Goal: Information Seeking & Learning: Learn about a topic

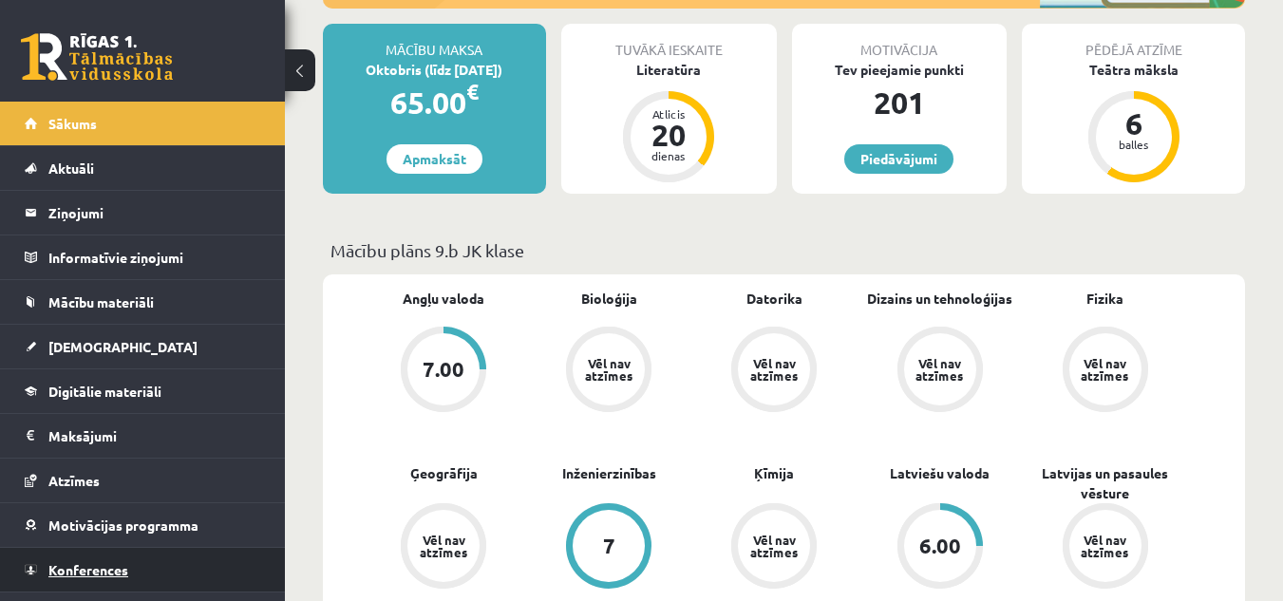
scroll to position [340, 0]
click at [214, 565] on link "Konferences" at bounding box center [143, 570] width 236 height 44
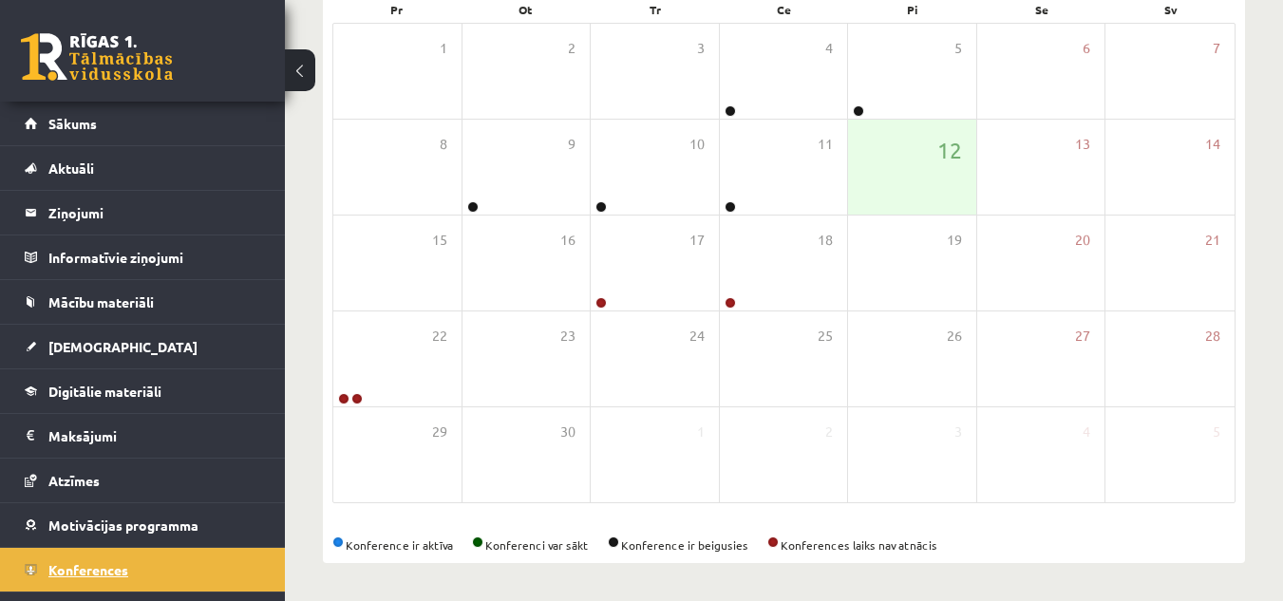
scroll to position [307, 0]
click at [149, 374] on link "Digitālie materiāli" at bounding box center [143, 391] width 236 height 44
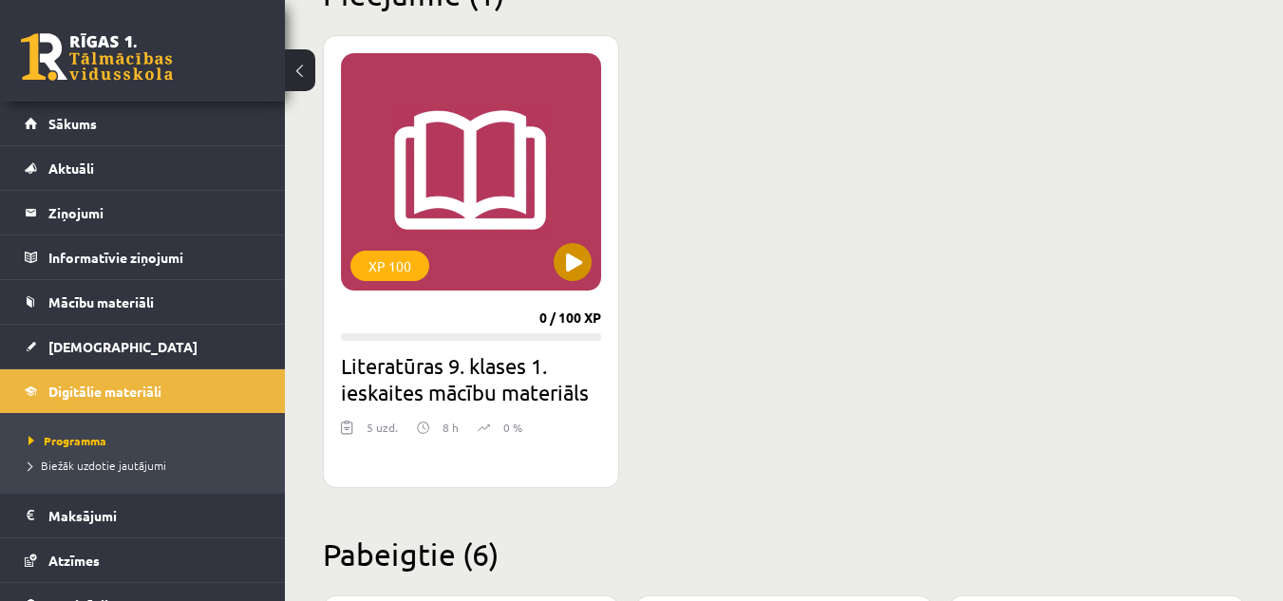
scroll to position [504, 0]
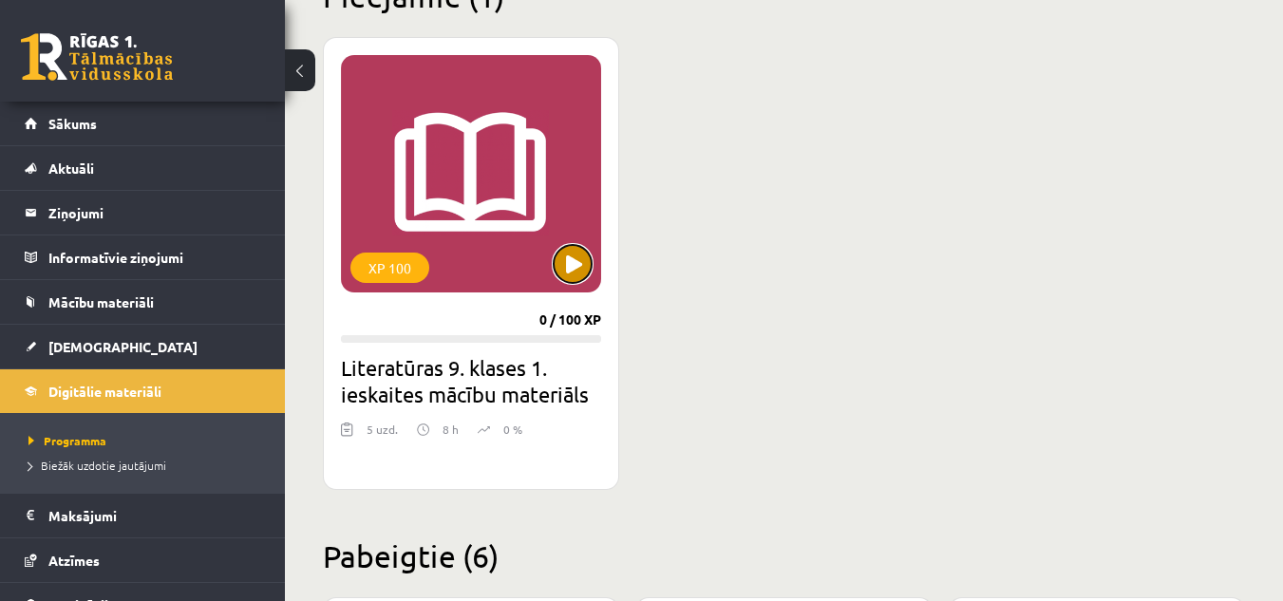
click at [574, 252] on button at bounding box center [572, 264] width 38 height 38
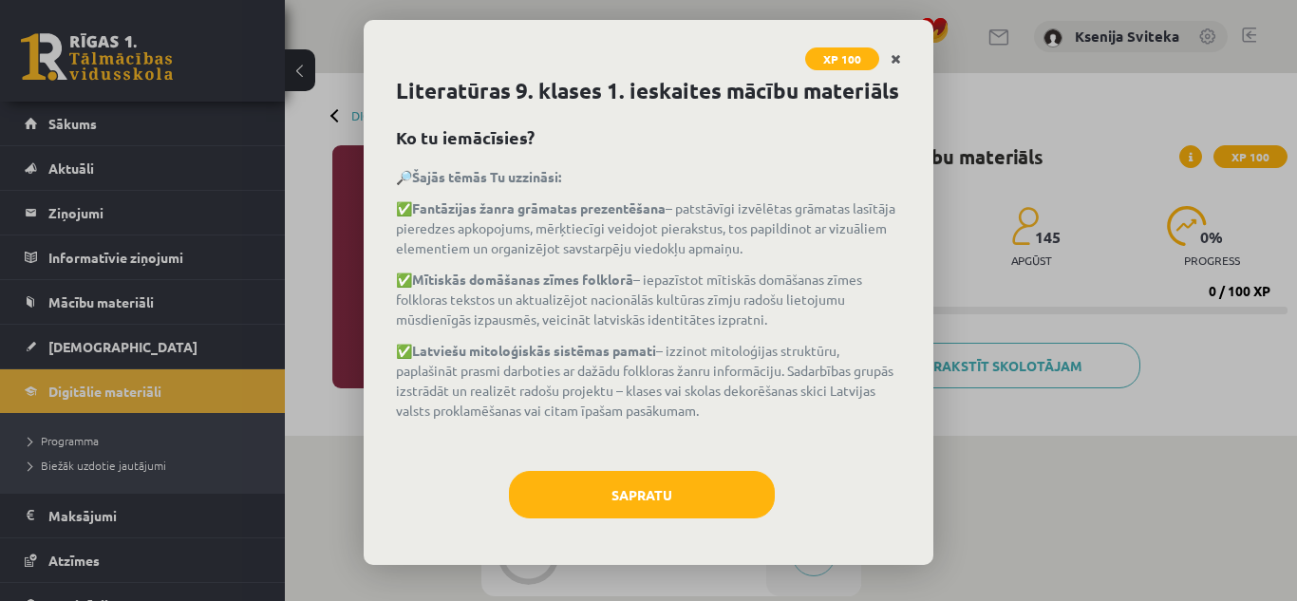
click at [895, 59] on icon "Close" at bounding box center [895, 59] width 10 height 13
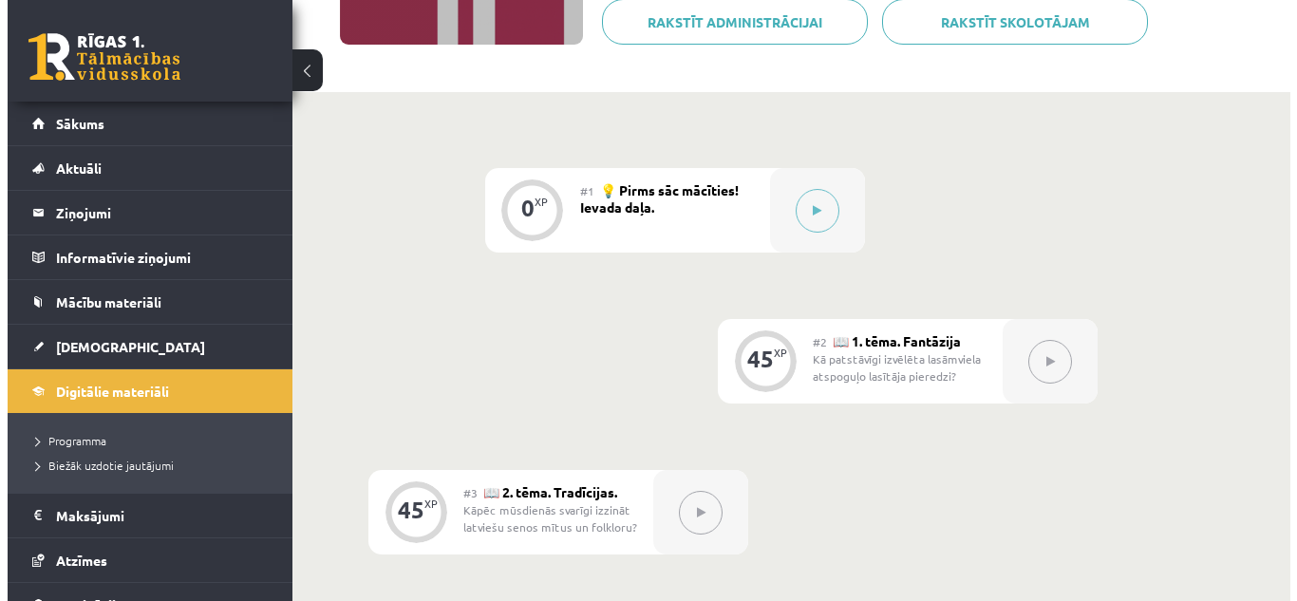
scroll to position [328, 0]
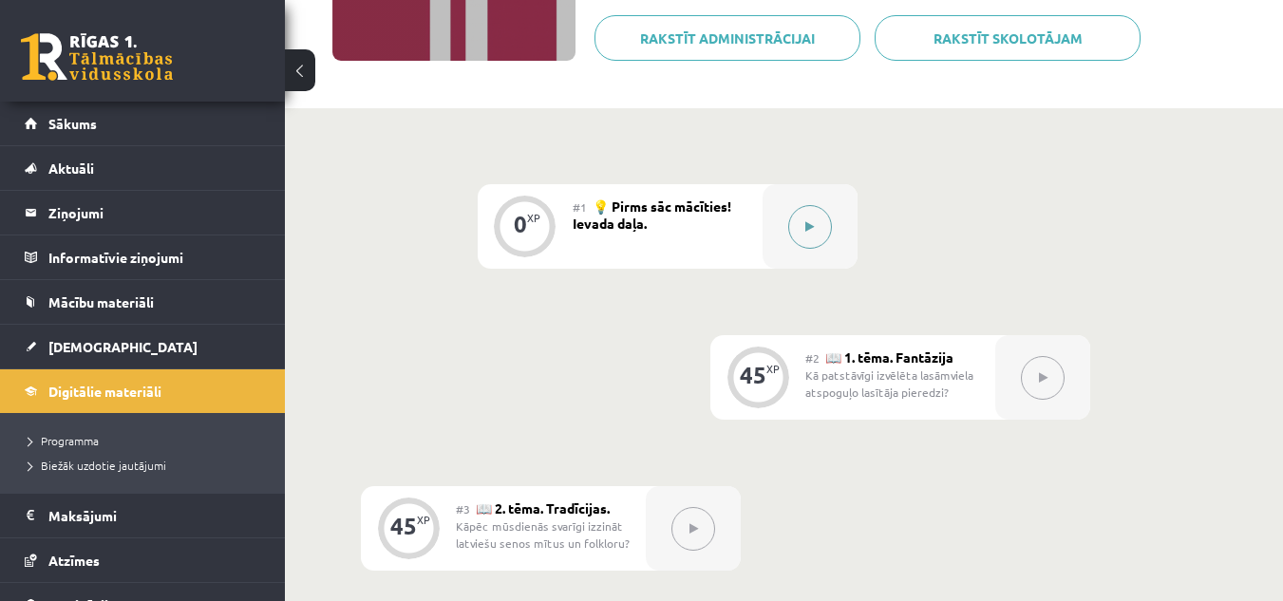
click at [811, 234] on button at bounding box center [810, 227] width 44 height 44
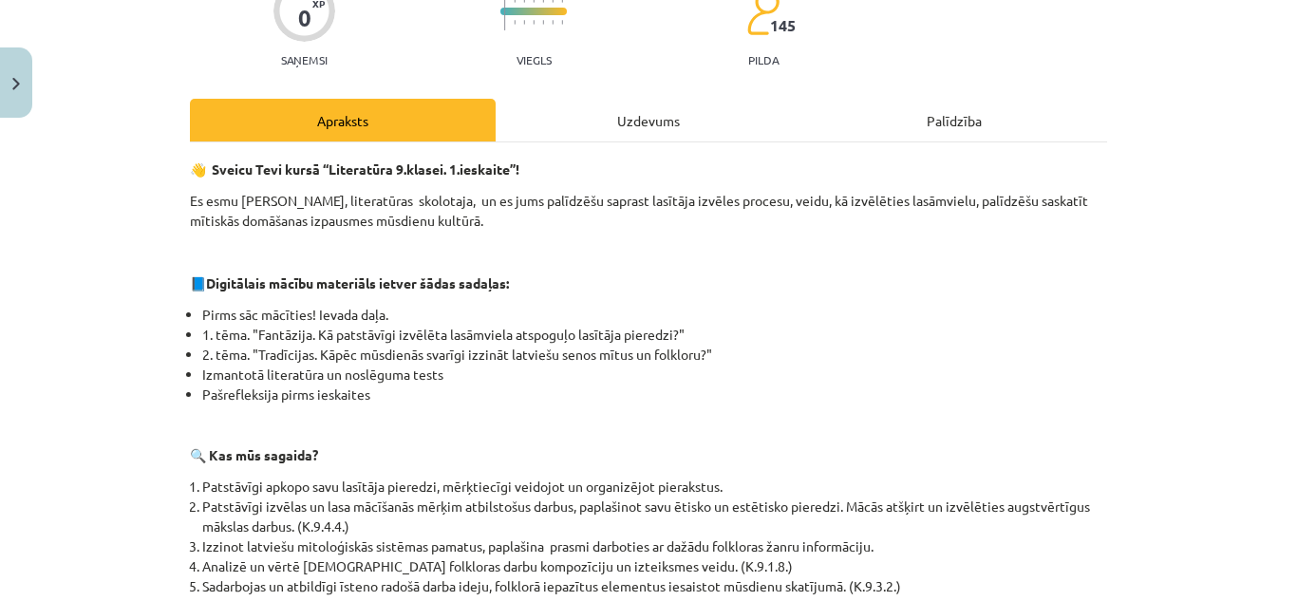
scroll to position [0, 0]
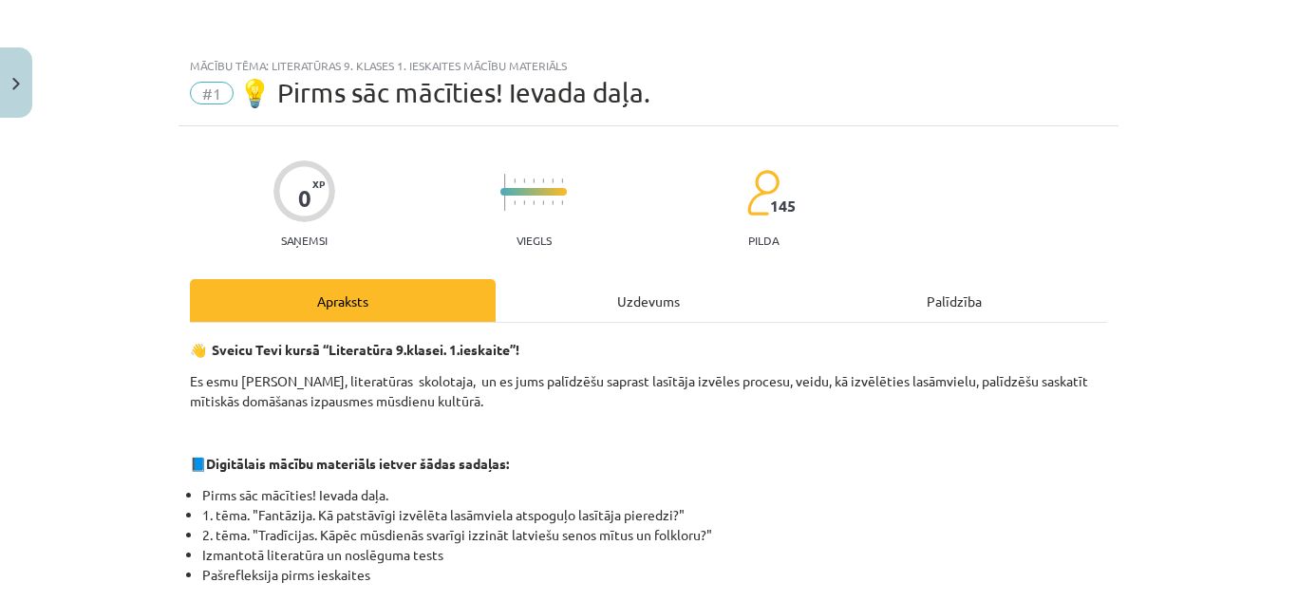
click at [722, 390] on p "Es esmu Sandra Saulīte, literatūras skolotaja, un es jums palīdzēšu saprast las…" at bounding box center [648, 391] width 917 height 40
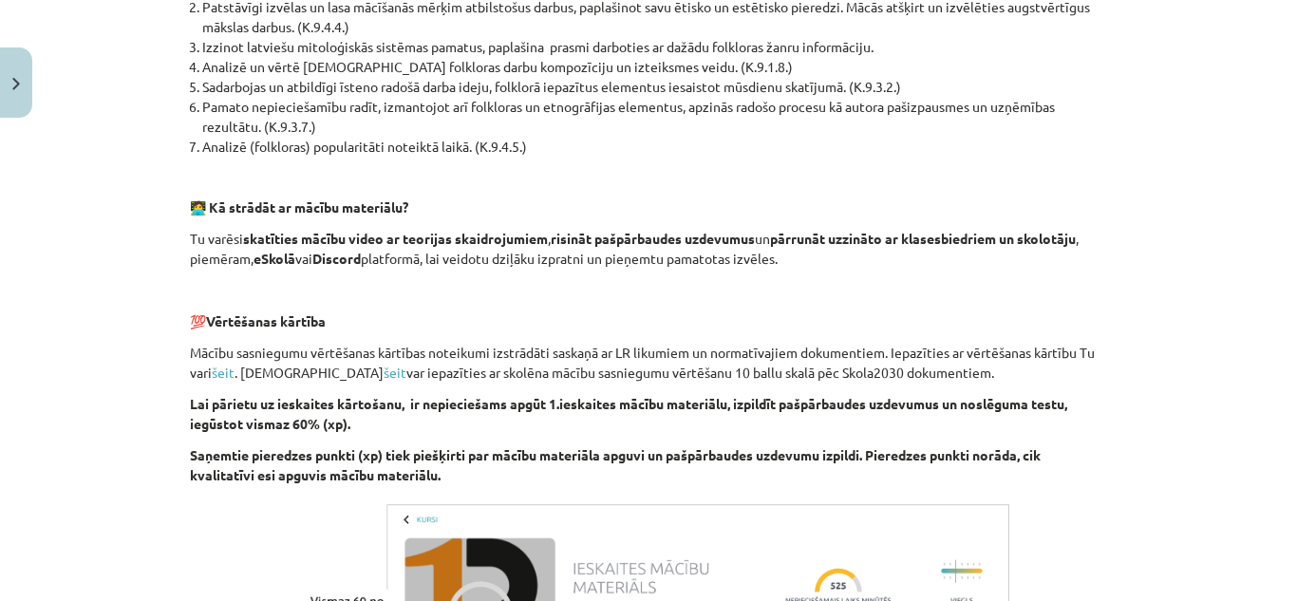
scroll to position [1025, 0]
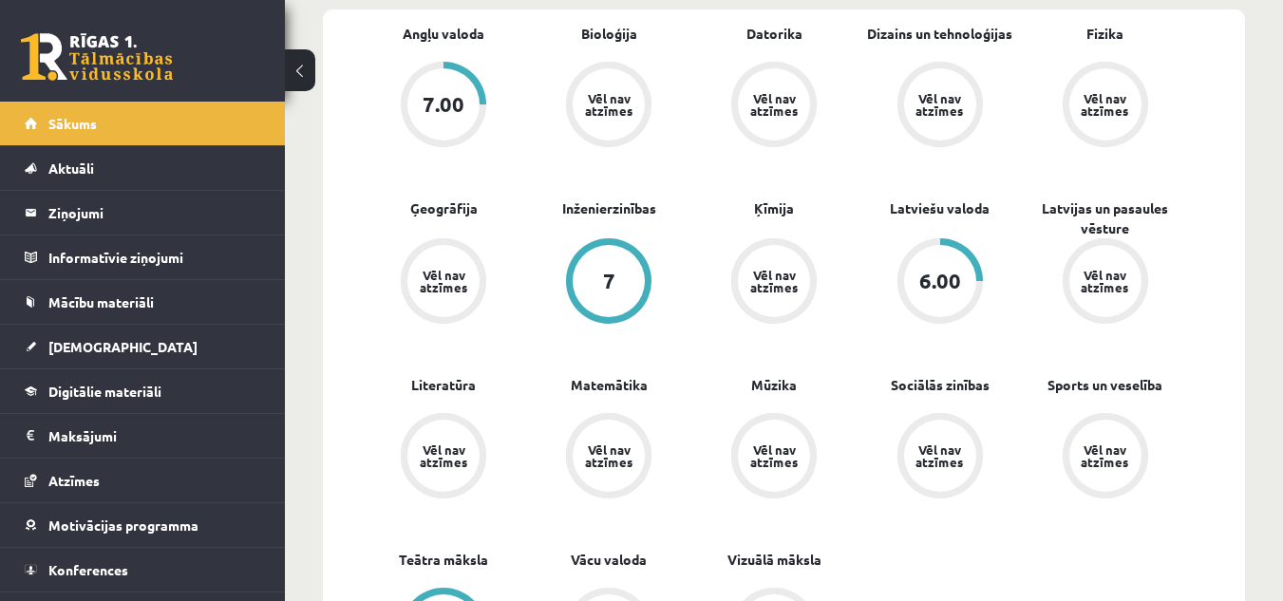
scroll to position [606, 0]
click at [166, 402] on link "Digitālie materiāli" at bounding box center [143, 391] width 236 height 44
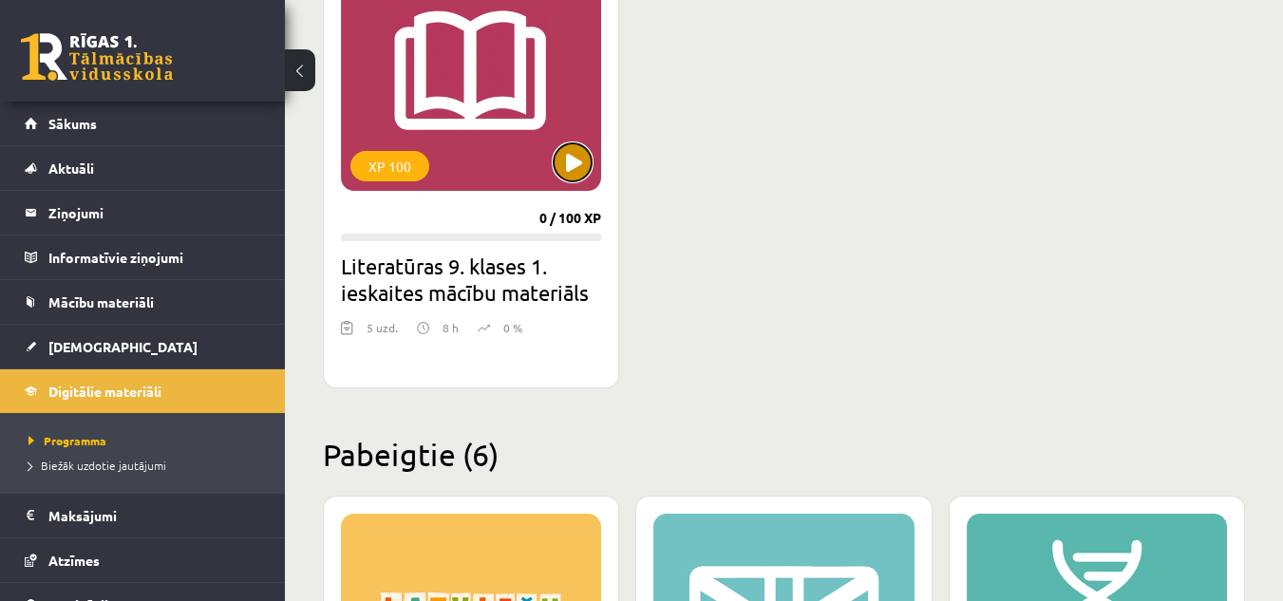
click at [578, 167] on button at bounding box center [572, 162] width 38 height 38
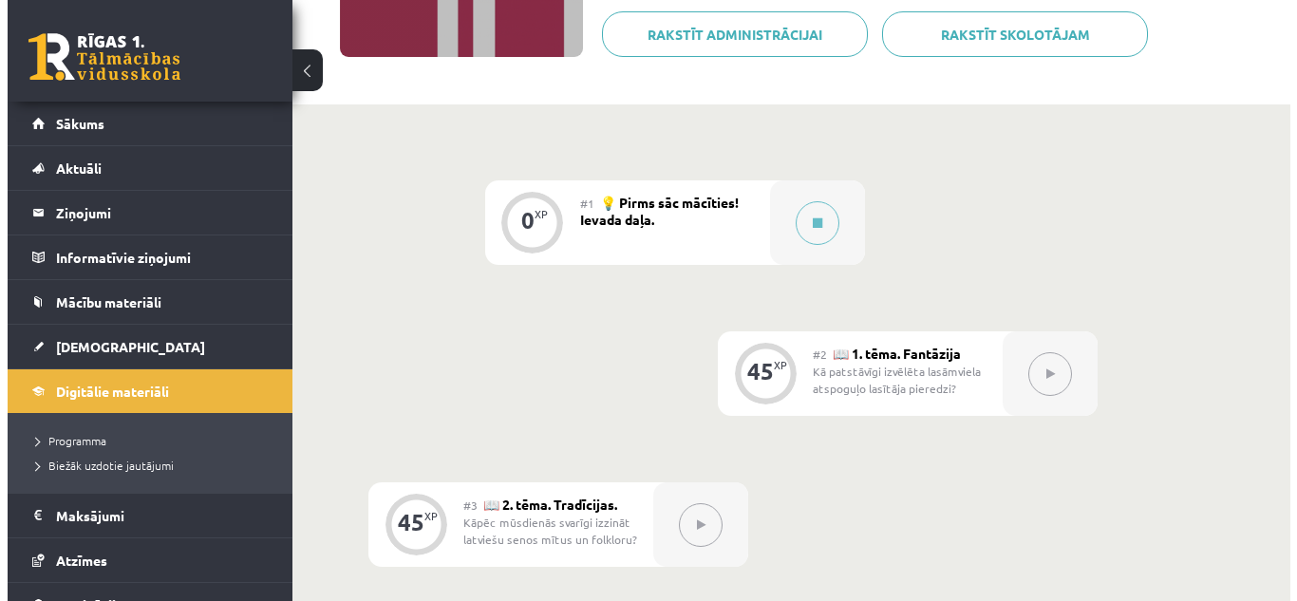
scroll to position [332, 0]
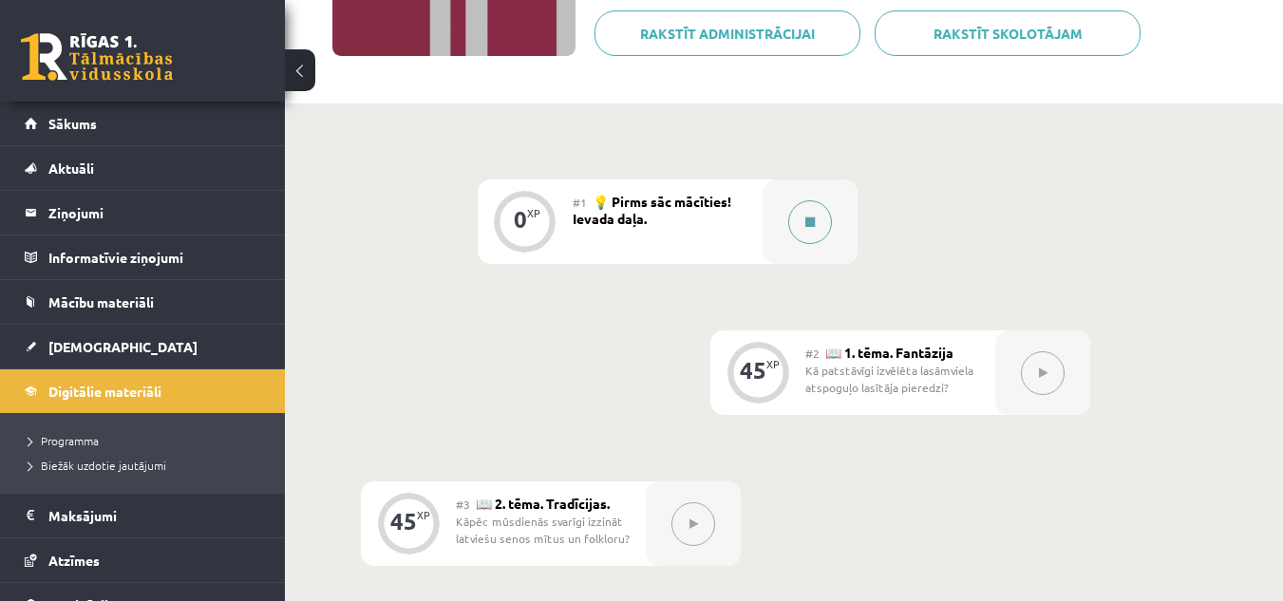
click at [807, 233] on button at bounding box center [810, 222] width 44 height 44
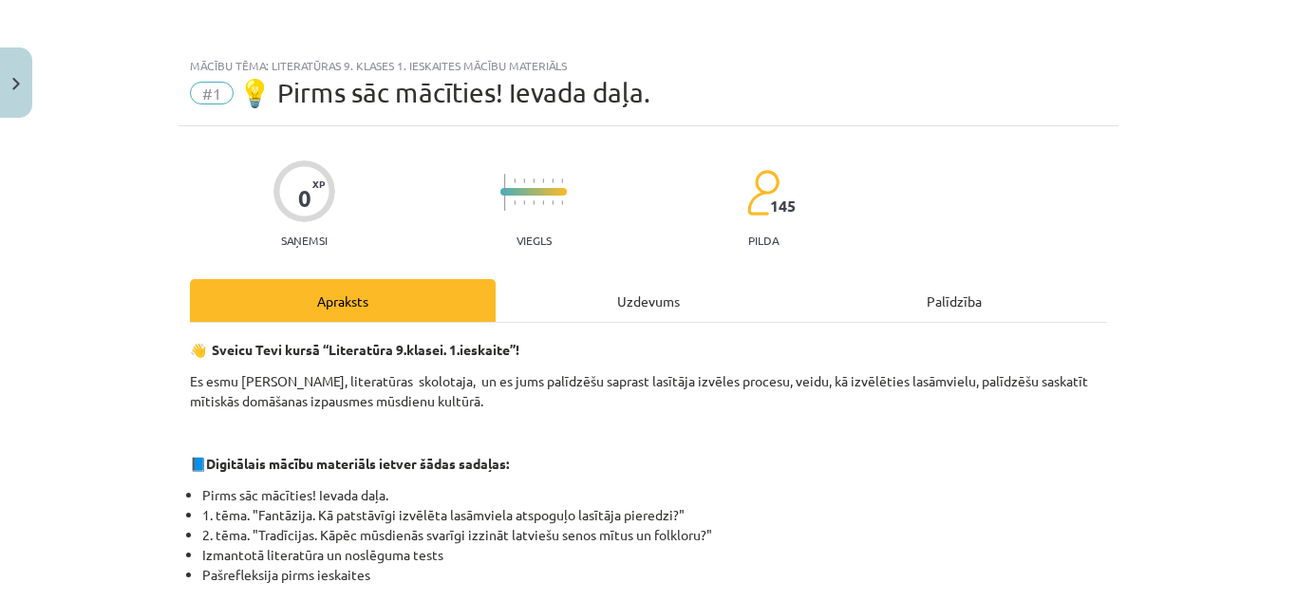
click at [595, 305] on div "Uzdevums" at bounding box center [649, 300] width 306 height 43
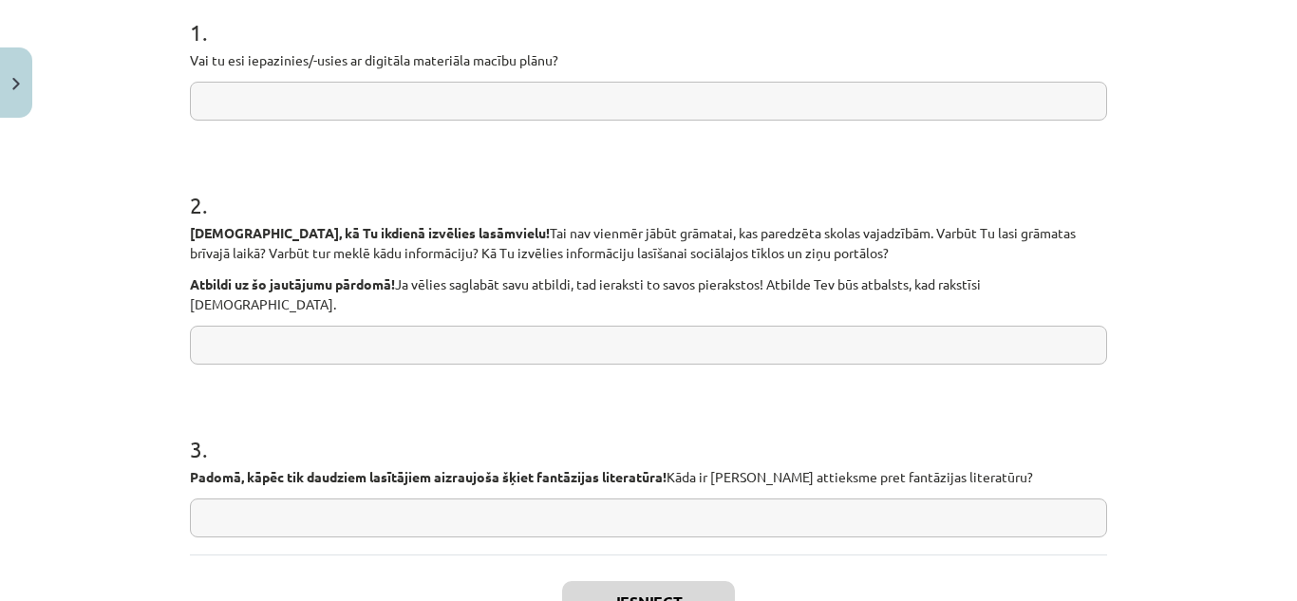
scroll to position [394, 0]
click at [261, 93] on input "text" at bounding box center [648, 99] width 917 height 39
type input "*"
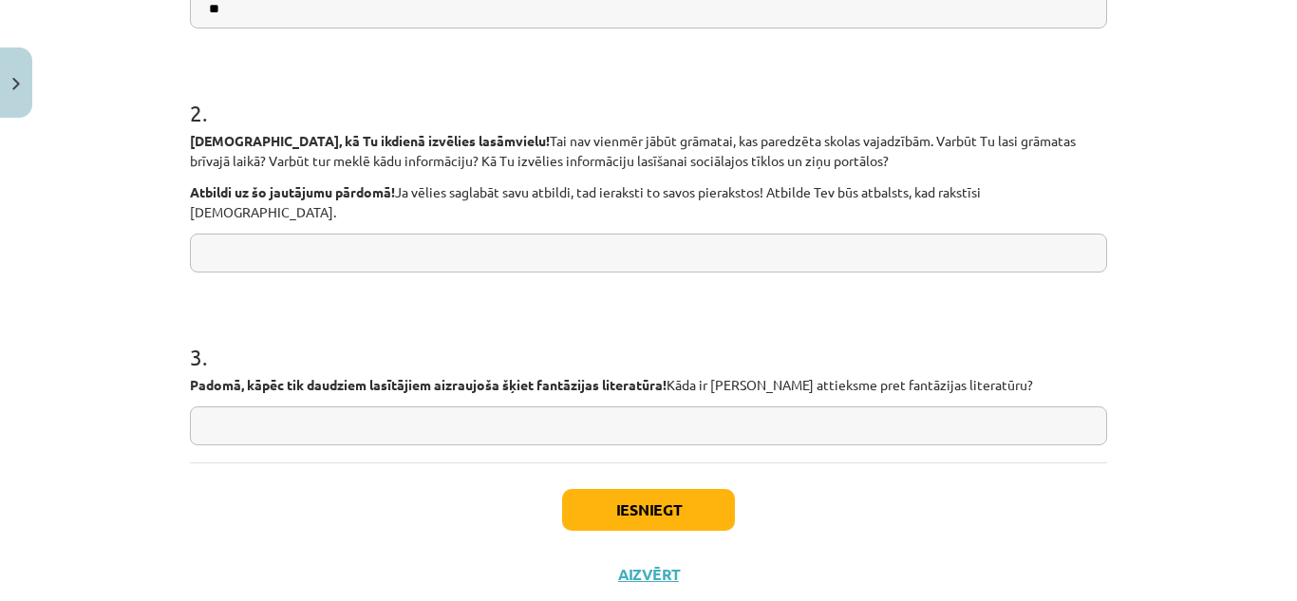
scroll to position [517, 0]
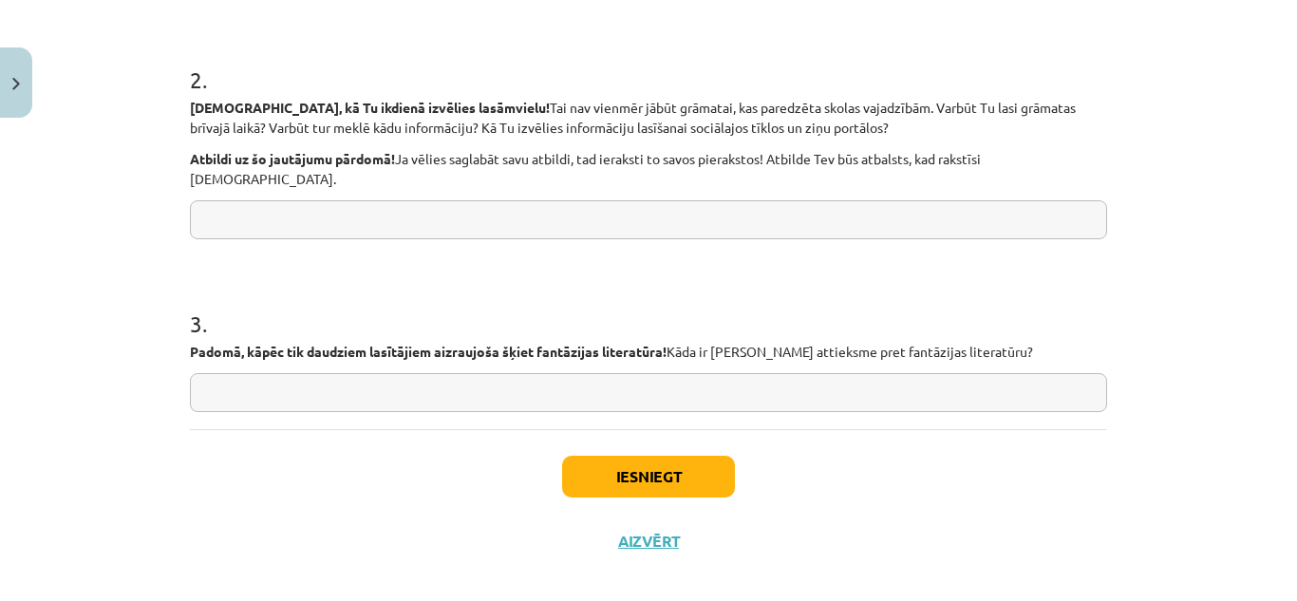
type input "**"
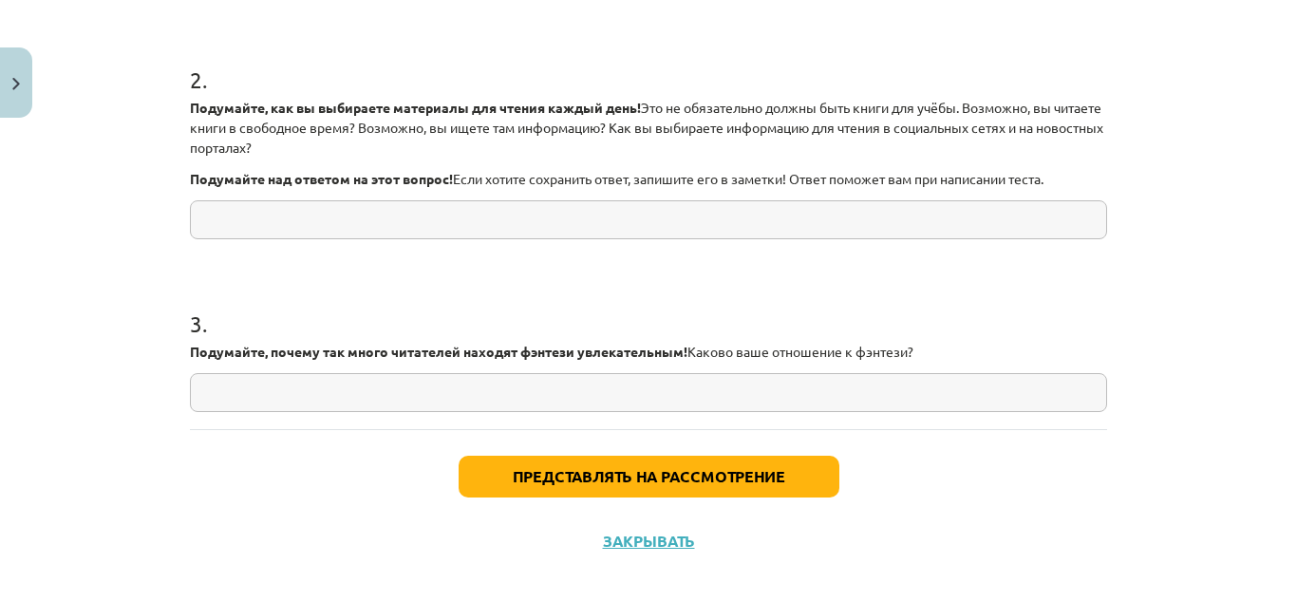
click at [596, 175] on font "Если хотите сохранить ответ, запишите его в заметки! Ответ поможет вам при напи…" at bounding box center [748, 178] width 590 height 17
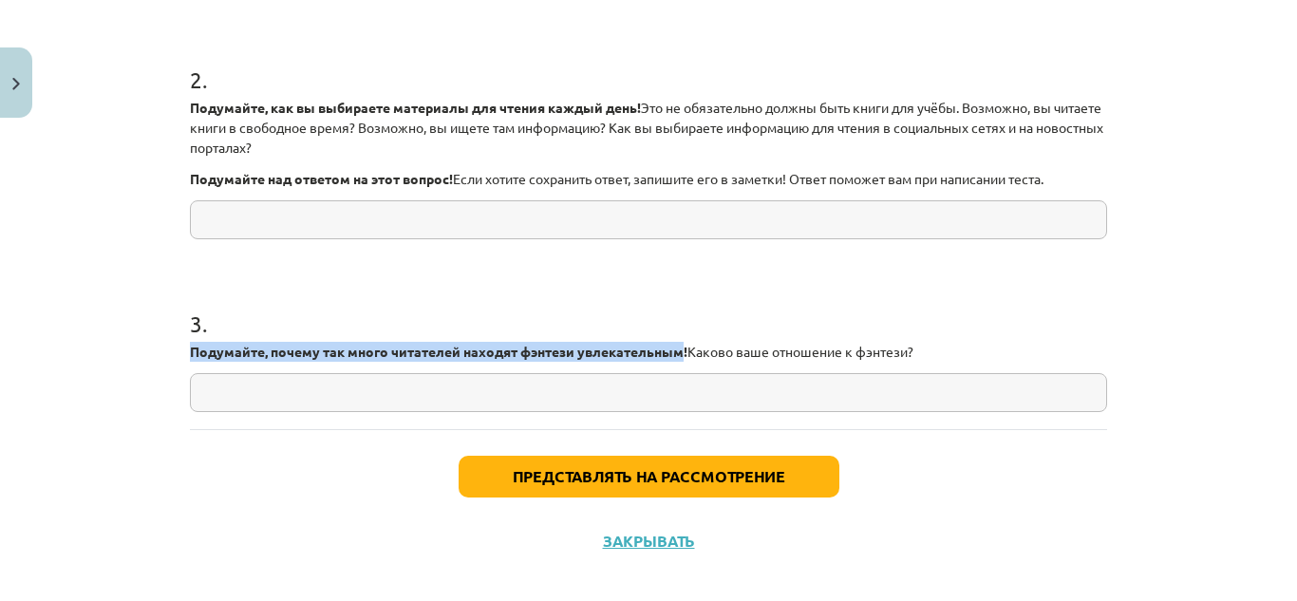
drag, startPoint x: 171, startPoint y: 353, endPoint x: 680, endPoint y: 353, distance: 508.8
click at [680, 353] on div "0 XP Вы получите Легкий 145 выполняет Описание Задача Помощь 1 . Знакомы ли вы …" at bounding box center [648, 91] width 940 height 965
copy font "Подумайте, почему так много читателей находят фэнтези увлекательным"
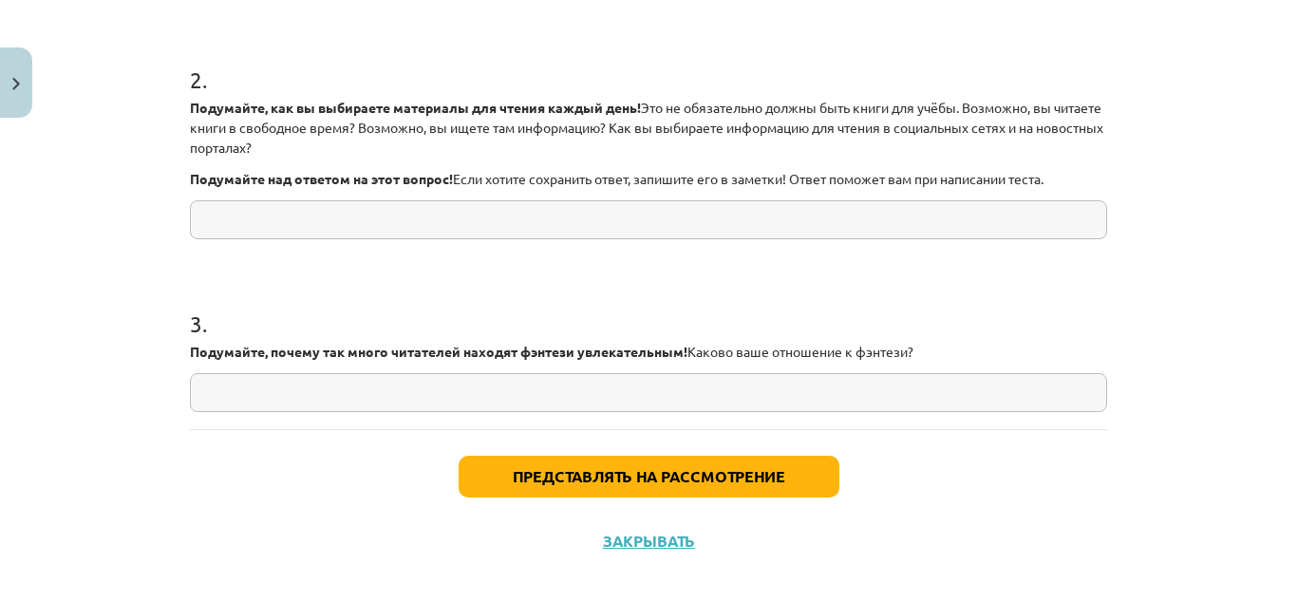
click at [424, 213] on input "text" at bounding box center [648, 219] width 917 height 39
click at [539, 386] on input "text" at bounding box center [648, 392] width 917 height 39
paste input "**********"
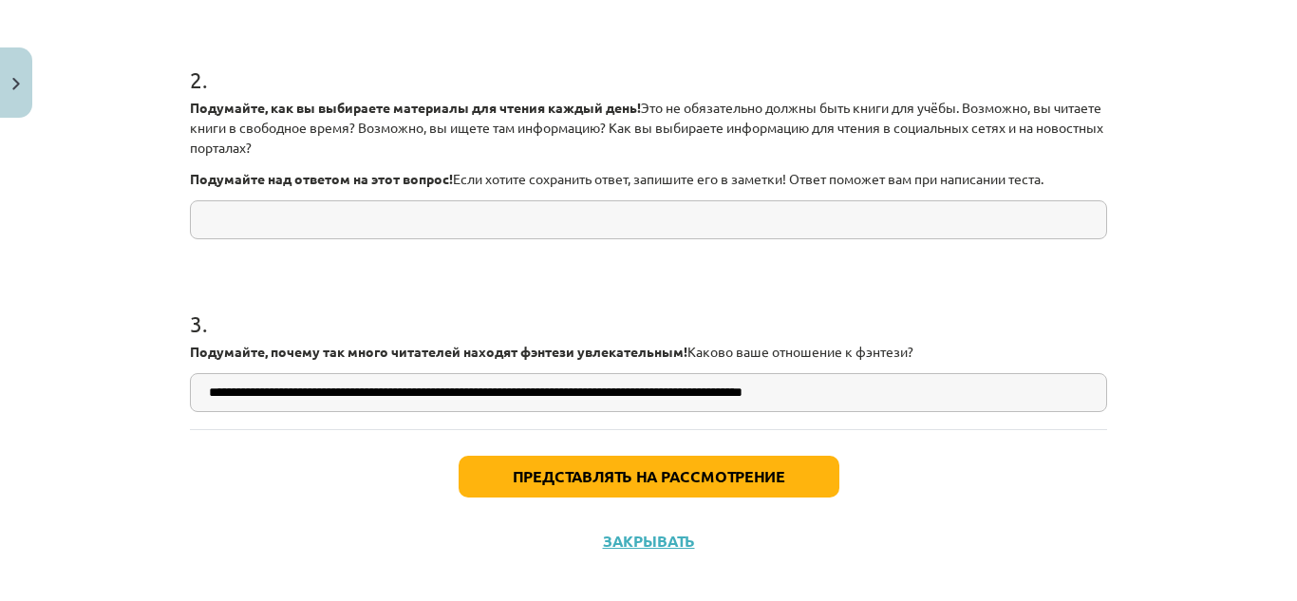
type input "**********"
click at [493, 211] on input "text" at bounding box center [648, 219] width 917 height 39
paste input "**********"
type input "**********"
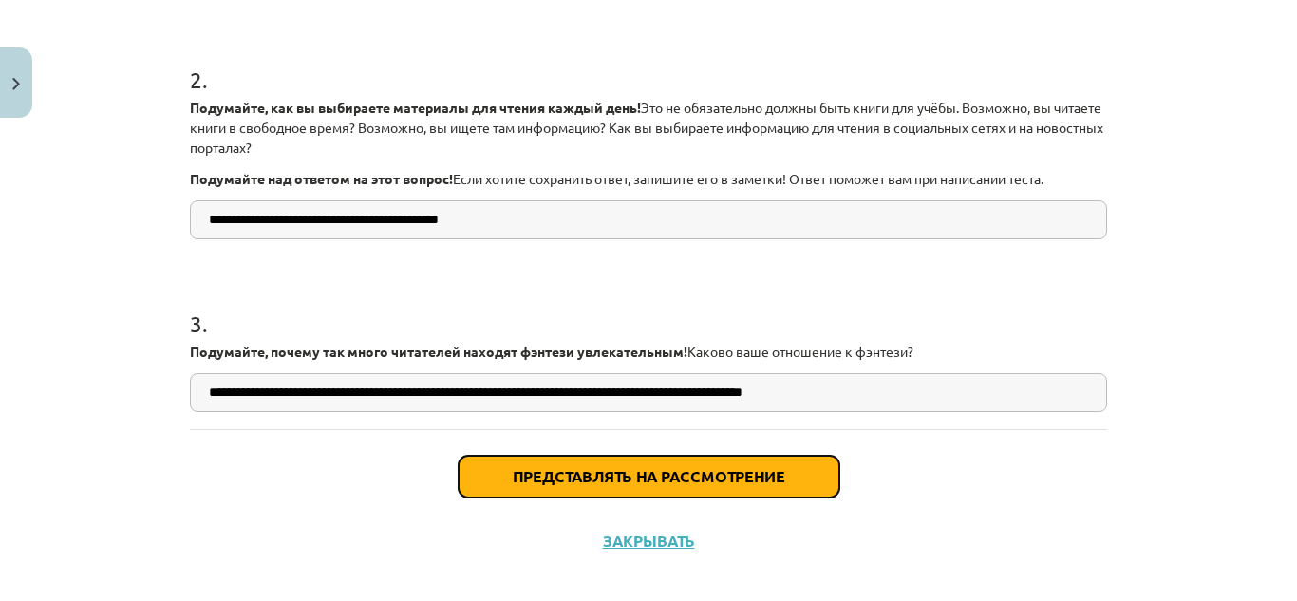
click at [672, 473] on font "Представлять на рассмотрение" at bounding box center [649, 476] width 272 height 20
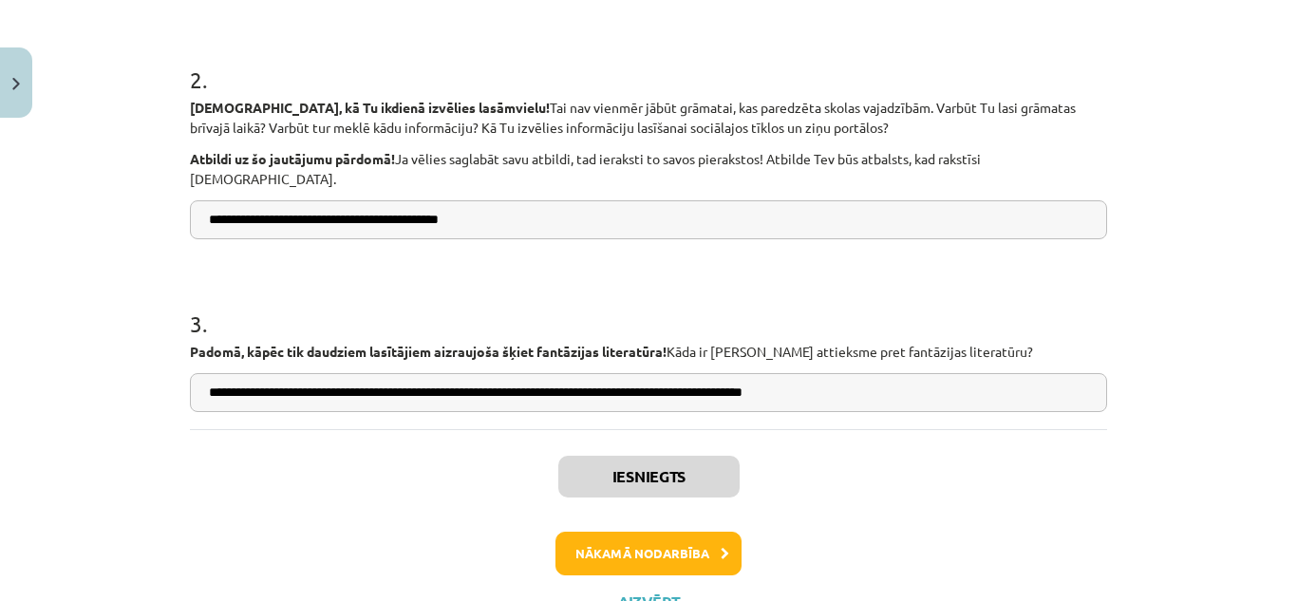
click at [871, 281] on h1 "3 ." at bounding box center [648, 306] width 917 height 59
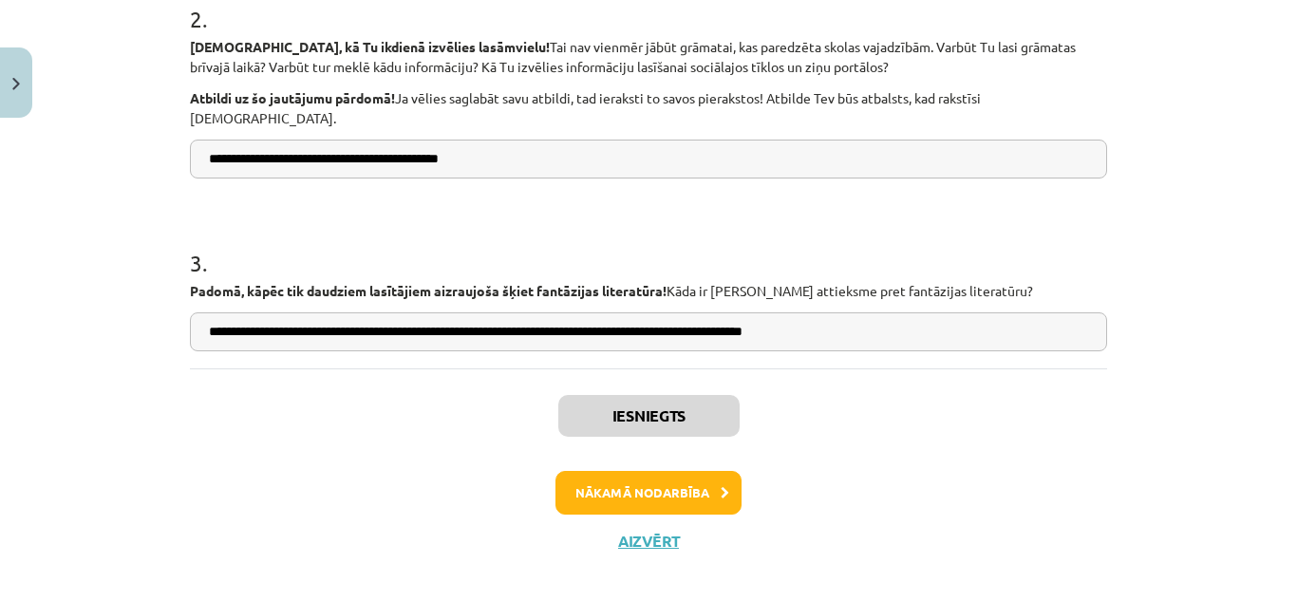
scroll to position [577, 0]
click at [698, 475] on button "Nākamā nodarbība" at bounding box center [648, 494] width 186 height 44
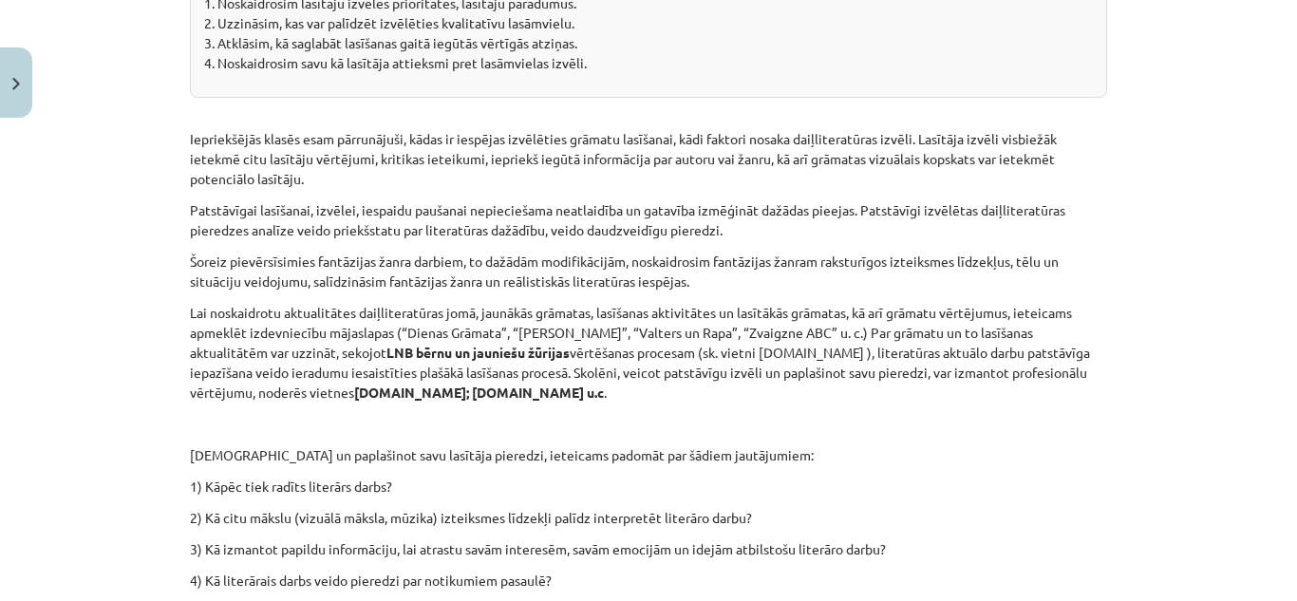
scroll to position [491, 0]
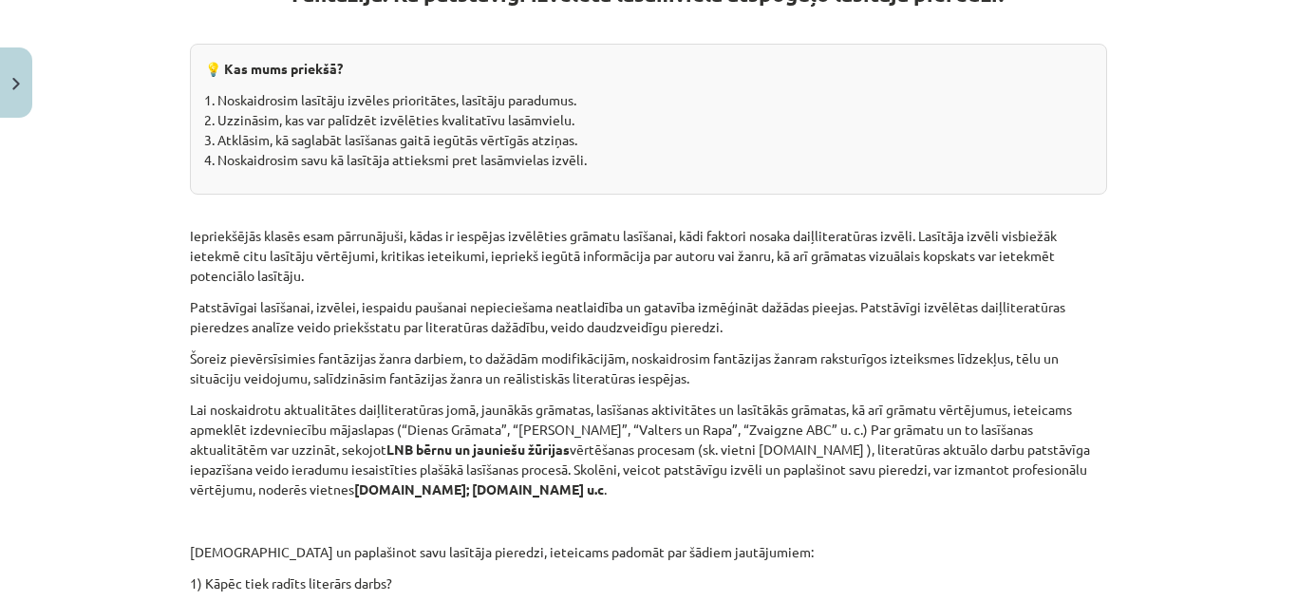
scroll to position [398, 0]
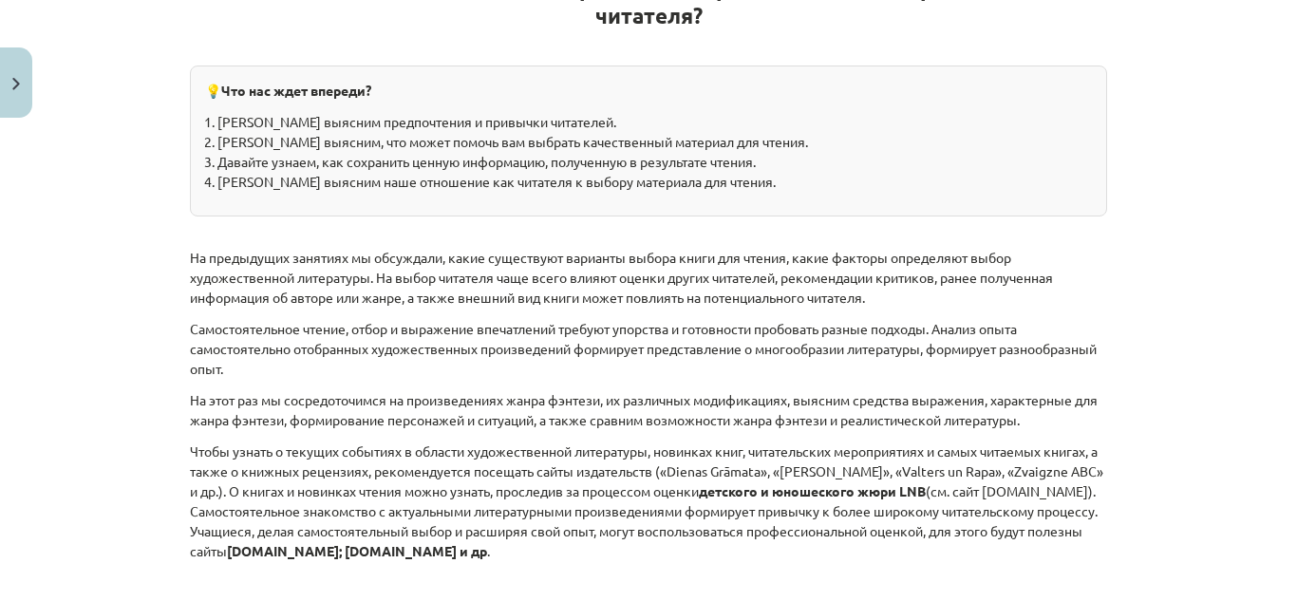
click at [497, 208] on div "💡 Что нас ждет впереди? Давайте выясним предпочтения и привычки читателей. Дава…" at bounding box center [648, 141] width 917 height 151
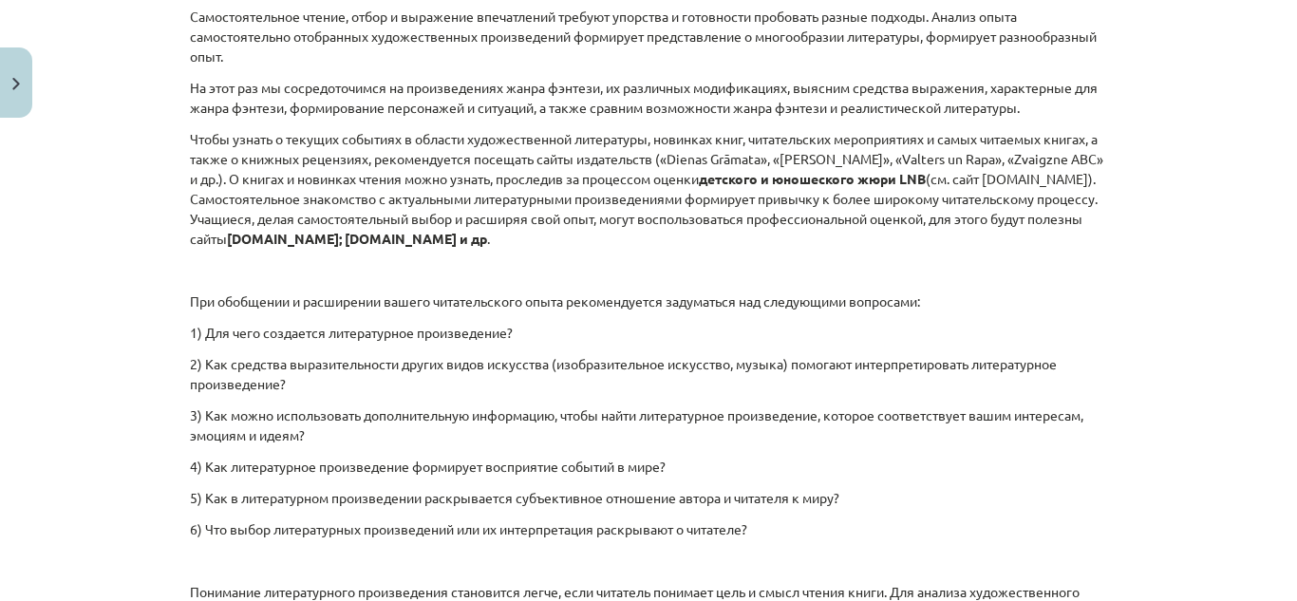
scroll to position [711, 0]
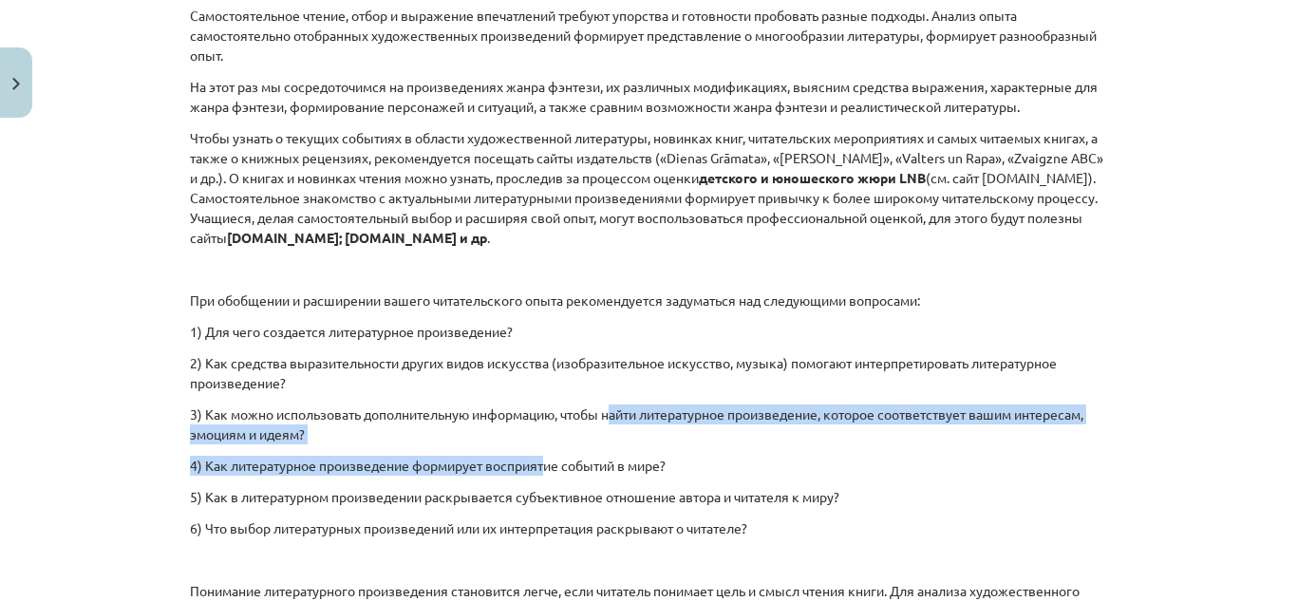
drag, startPoint x: 609, startPoint y: 406, endPoint x: 540, endPoint y: 447, distance: 79.6
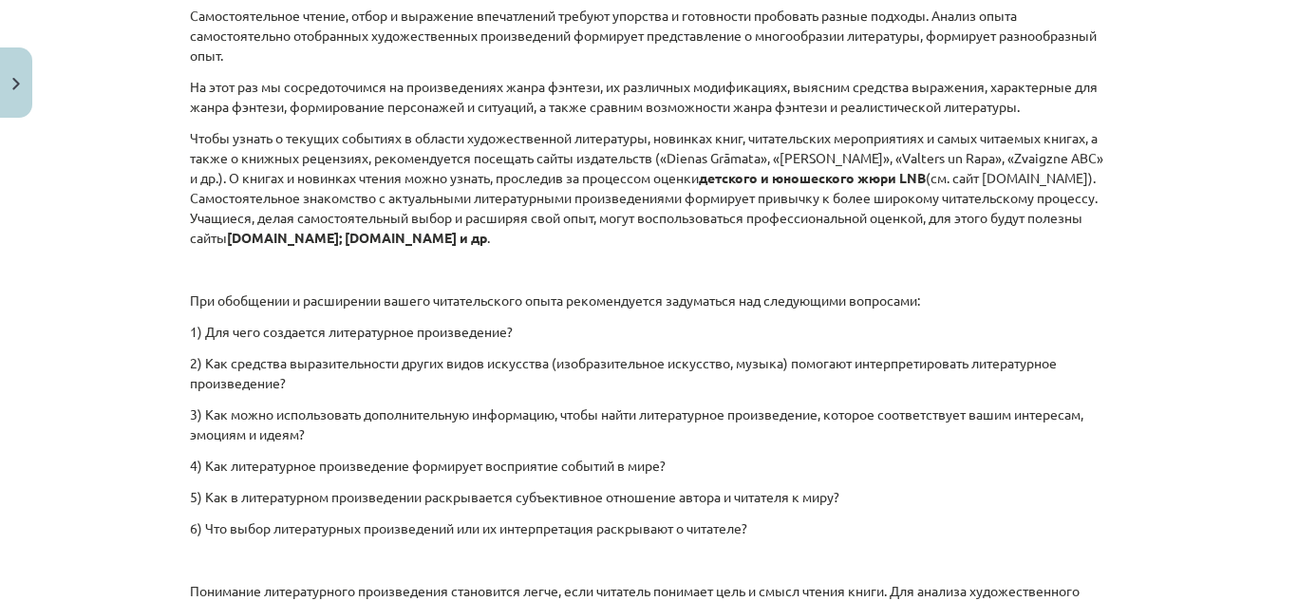
click at [608, 234] on p "Чтобы узнать о текущих событиях в области художественной литературы, новинках к…" at bounding box center [648, 188] width 917 height 120
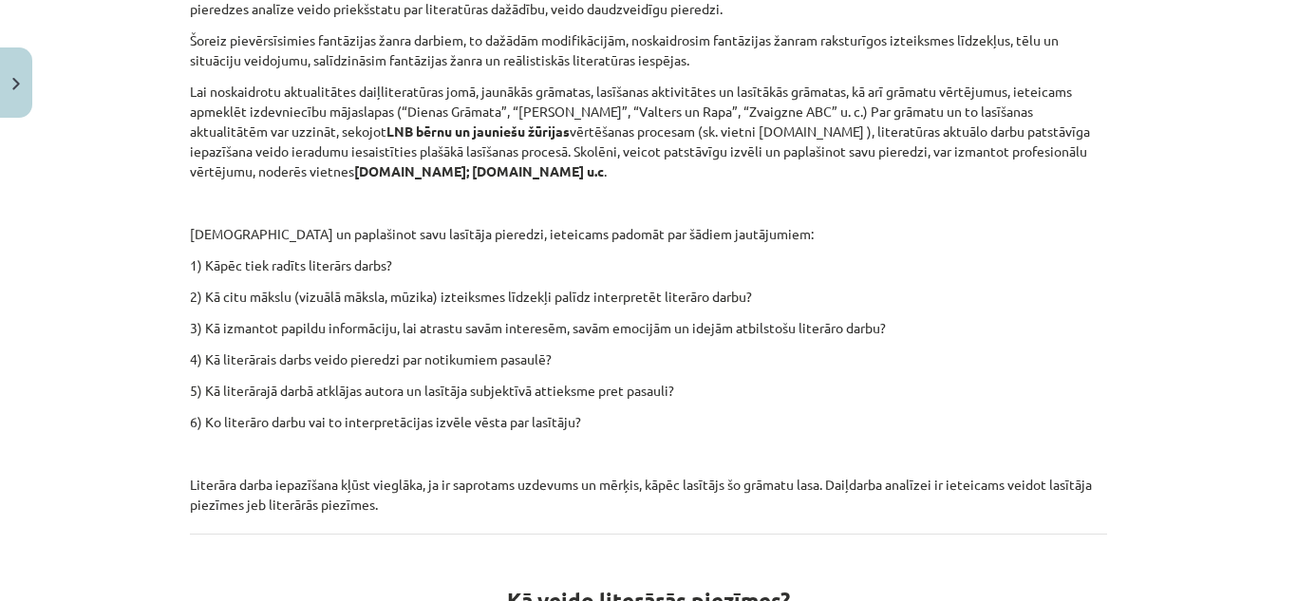
scroll to position [685, 0]
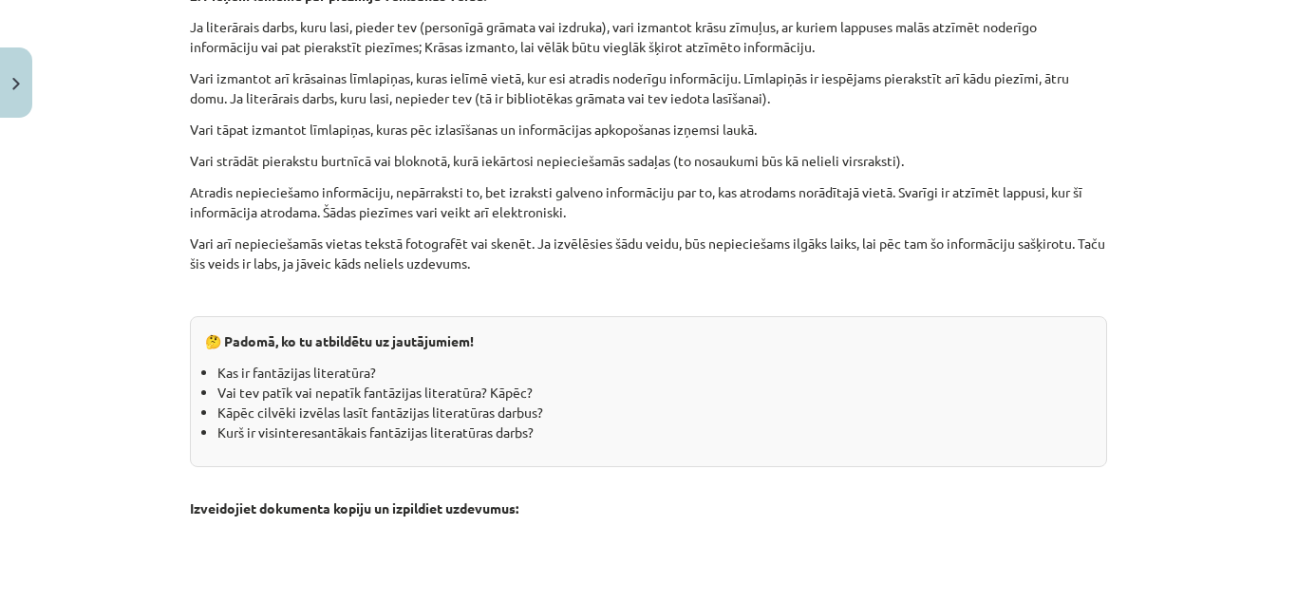
scroll to position [1648, 0]
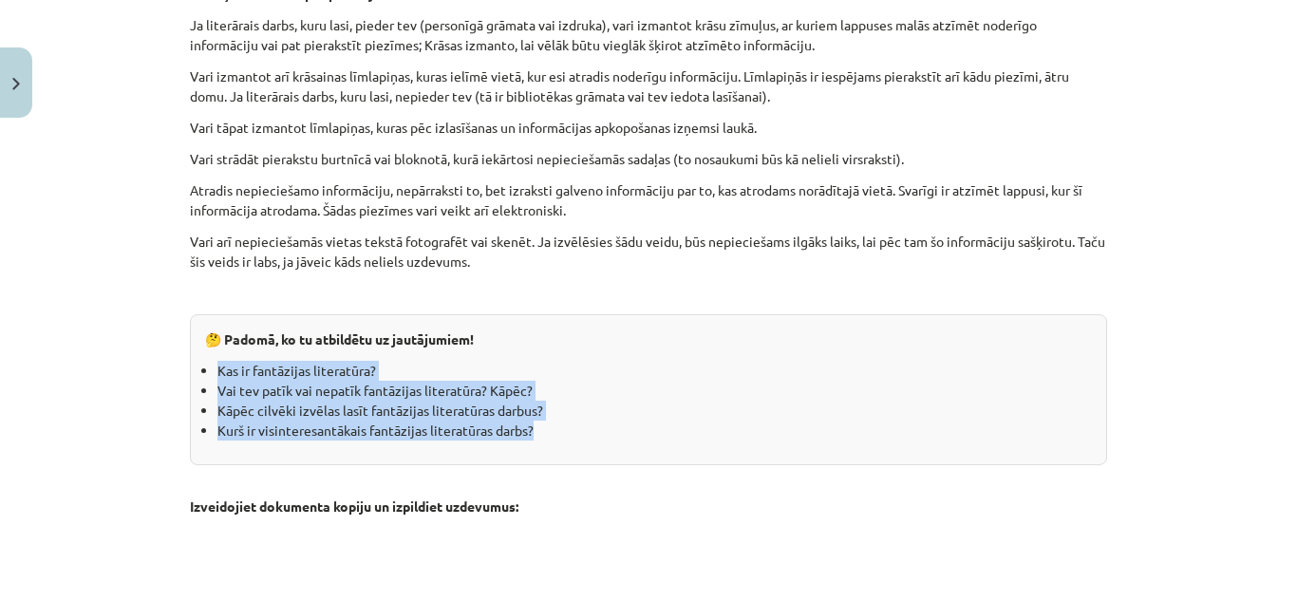
drag, startPoint x: 201, startPoint y: 357, endPoint x: 588, endPoint y: 425, distance: 392.4
click at [588, 425] on div "🤔 Padomā, ko tu atbildētu uz jautājumiem! Kas ir fantāzijas literatūra? Vai tev…" at bounding box center [648, 389] width 917 height 151
copy ul "Kas ir fantāzijas literatūra? Vai tev patīk vai nepatīk fantāzijas literatūra? …"
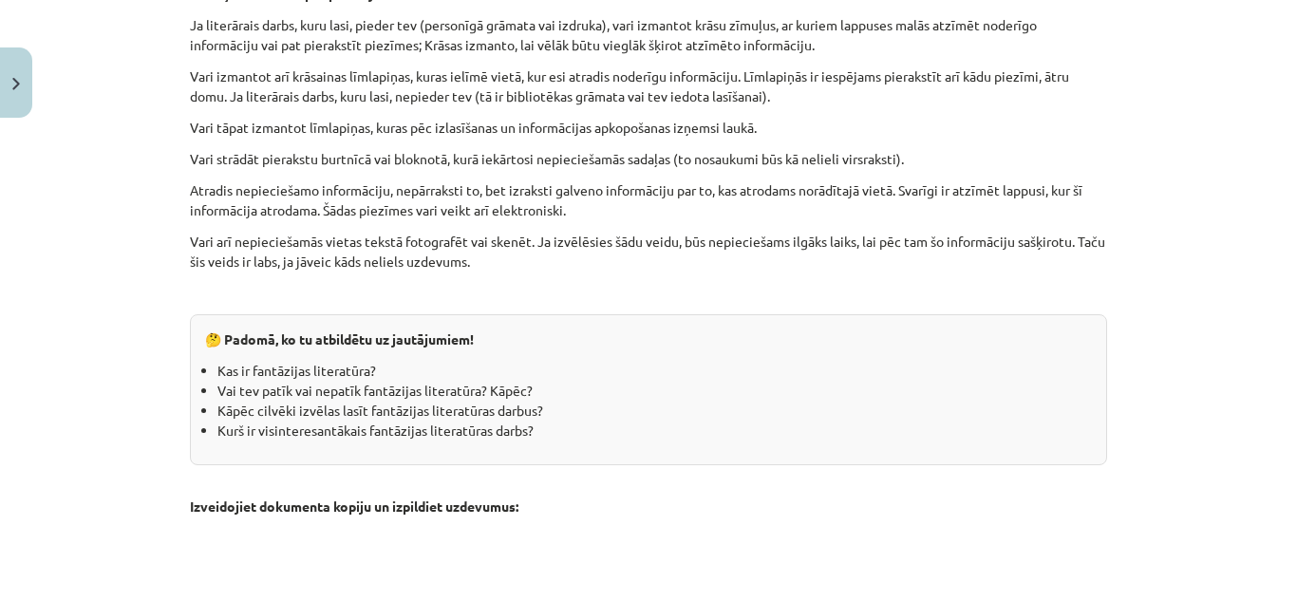
click at [490, 206] on p "Atradis nepieciešamo informāciju, nepārraksti to, bet izraksti galveno informāc…" at bounding box center [648, 200] width 917 height 40
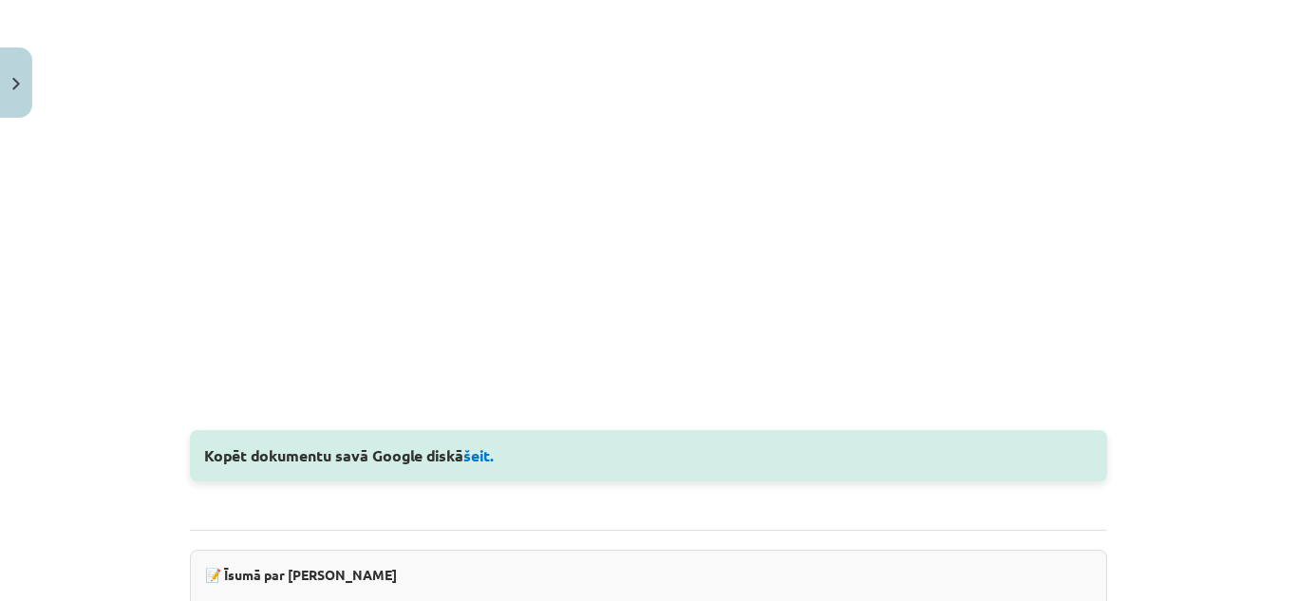
scroll to position [2301, 0]
click at [491, 459] on link "šeit." at bounding box center [478, 456] width 31 height 20
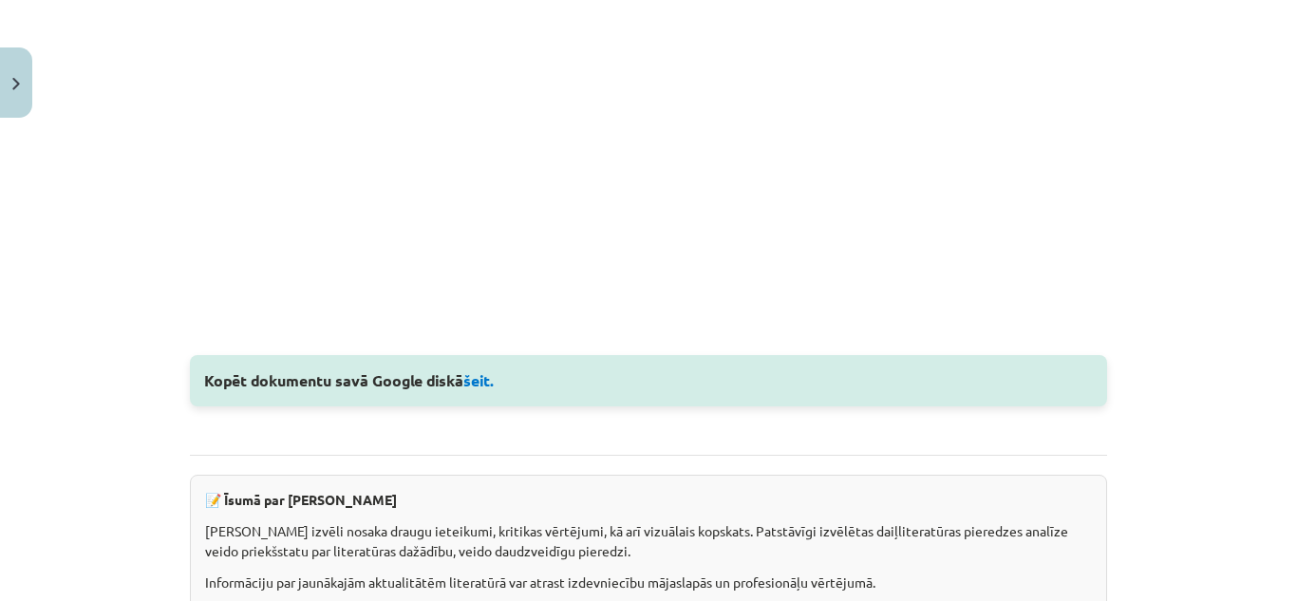
scroll to position [2387, 0]
